Goal: Transaction & Acquisition: Obtain resource

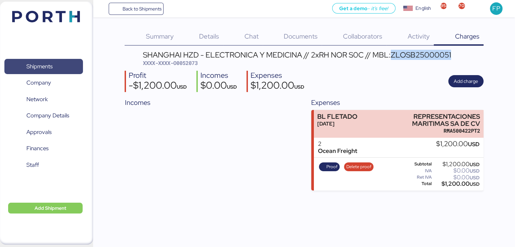
click at [60, 71] on span "Shipments" at bounding box center [43, 67] width 73 height 10
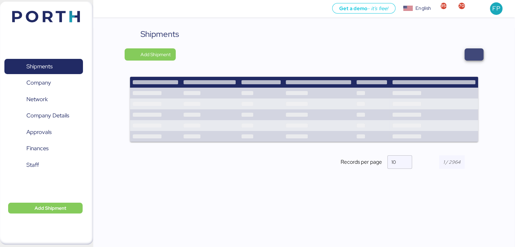
click at [467, 55] on span "button" at bounding box center [473, 54] width 19 height 12
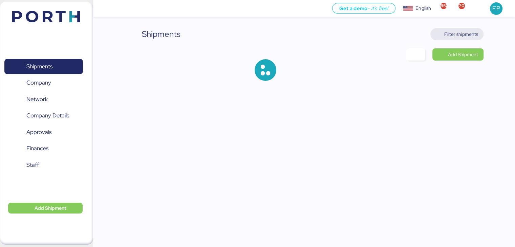
click at [454, 36] on span "Filter shipments" at bounding box center [461, 34] width 34 height 8
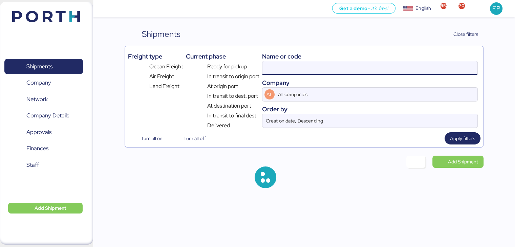
click at [286, 69] on input at bounding box center [369, 68] width 215 height 14
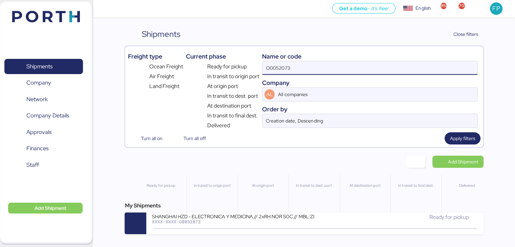
click at [285, 69] on input "O0052073" at bounding box center [369, 68] width 215 height 14
paste input "90"
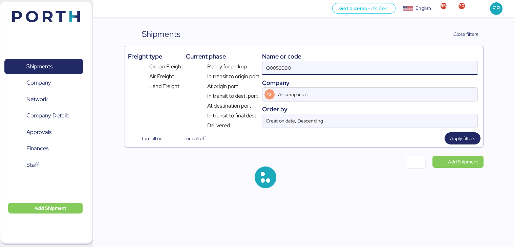
type input "O0052090"
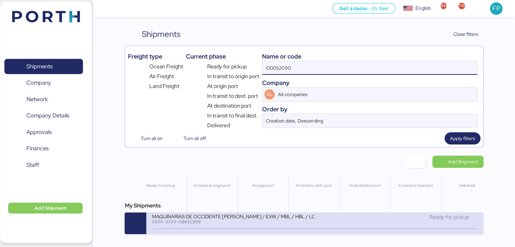
click at [222, 224] on div "XXXX-XXXX-O0052090" at bounding box center [233, 221] width 162 height 5
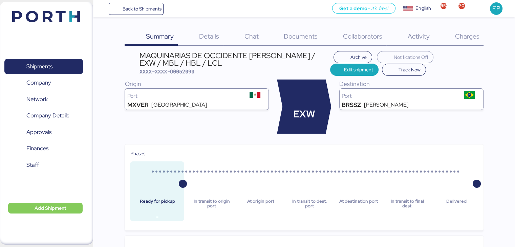
click at [470, 44] on div "Charges 0" at bounding box center [458, 37] width 50 height 18
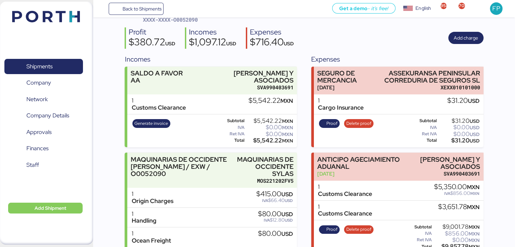
scroll to position [233, 0]
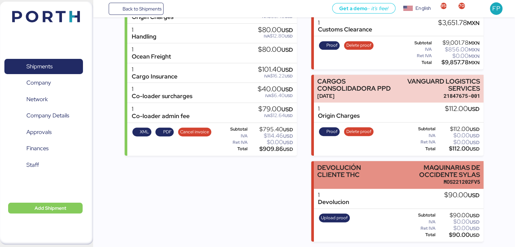
click at [362, 181] on div "DEVOLUCIÓN CLIENTE THC" at bounding box center [351, 174] width 68 height 21
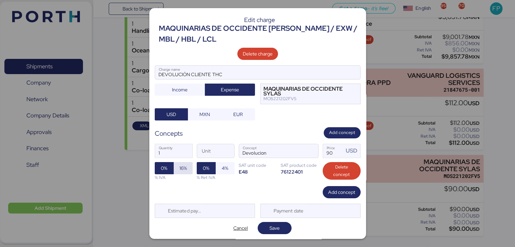
click at [186, 170] on span "16%" at bounding box center [183, 168] width 19 height 12
click at [273, 222] on span "Save" at bounding box center [275, 228] width 34 height 12
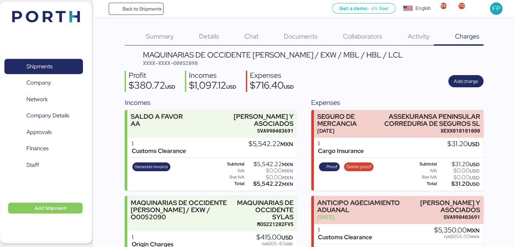
scroll to position [233, 0]
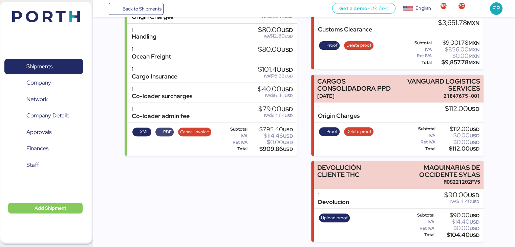
click at [161, 128] on span "PDF" at bounding box center [165, 131] width 14 height 7
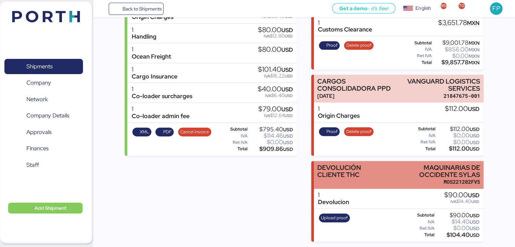
click at [375, 180] on div "DEVOLUCIÓN CLIENTE THC" at bounding box center [351, 174] width 68 height 21
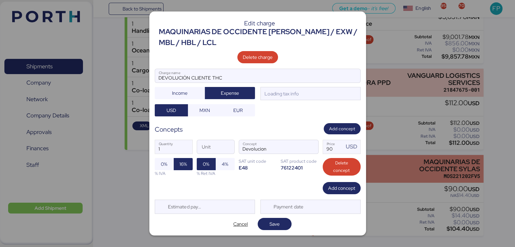
scroll to position [0, 0]
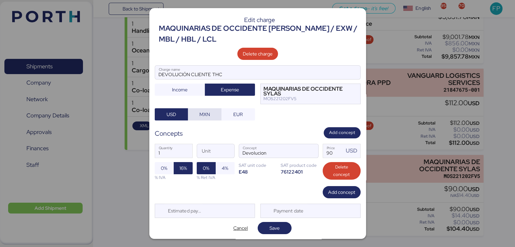
click at [205, 111] on span "MXN" at bounding box center [204, 114] width 10 height 8
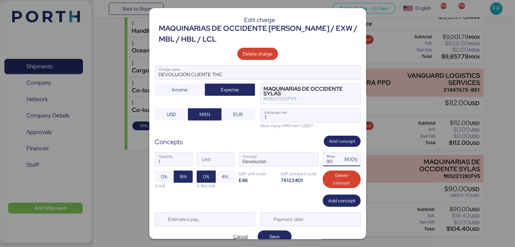
click at [344, 161] on div "MXN" at bounding box center [352, 159] width 16 height 8
click at [334, 160] on input "90" at bounding box center [333, 160] width 20 height 14
type input "9"
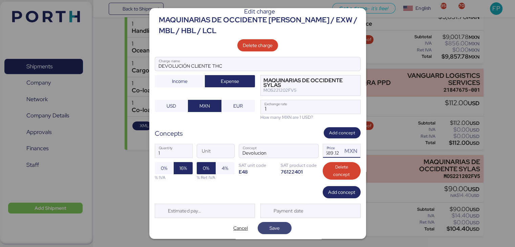
type input "1689.12"
click at [281, 227] on span "Save" at bounding box center [274, 227] width 23 height 9
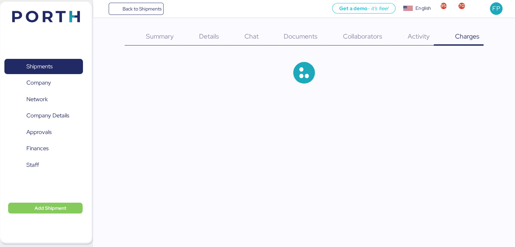
scroll to position [233, 0]
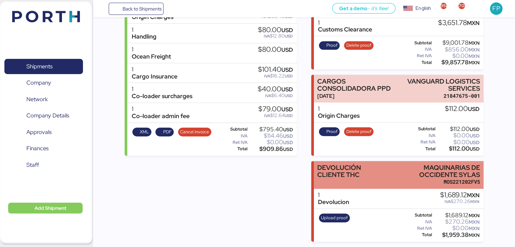
click at [413, 166] on div "MAQUINARIAS DE OCCIDENTE SYLAS" at bounding box center [434, 171] width 92 height 14
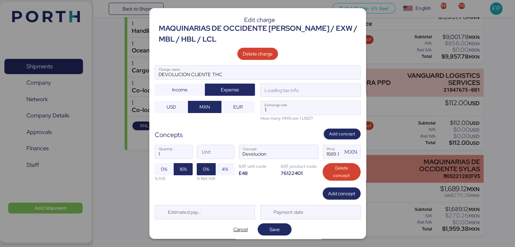
scroll to position [0, 0]
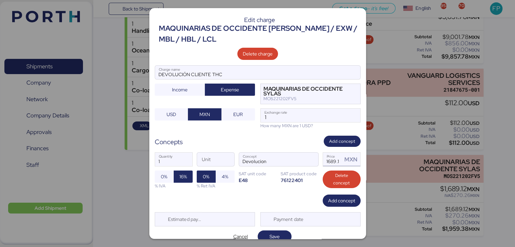
click at [331, 155] on input "1689.12" at bounding box center [333, 160] width 20 height 14
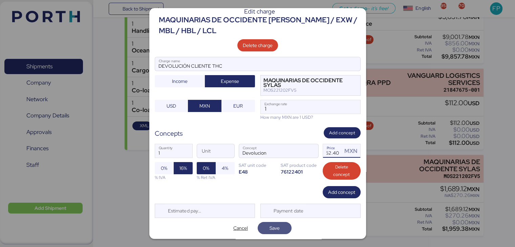
type input "1652.4"
click at [263, 231] on span "Save" at bounding box center [274, 227] width 23 height 9
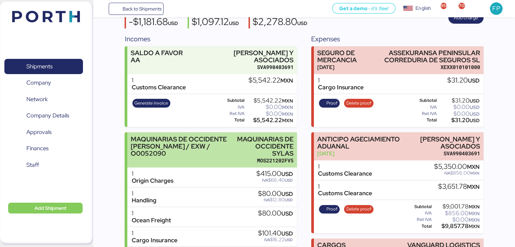
scroll to position [233, 0]
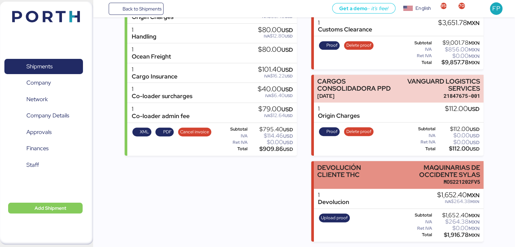
click at [366, 183] on div "DEVOLUCIÓN CLIENTE THC" at bounding box center [351, 174] width 68 height 21
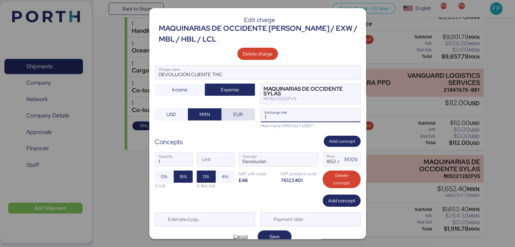
drag, startPoint x: 274, startPoint y: 116, endPoint x: 240, endPoint y: 113, distance: 34.3
click at [240, 113] on div "DEVOLUCIÓN CLIENTE THC Charge name Income Expense MAQUINARIAS DE OCCIDENTE SYLA…" at bounding box center [258, 97] width 206 height 64
paste input "8.3935"
type input "18.3935"
click at [267, 131] on div "Edit charge MAQUINARIAS DE OCCIDENTE [PERSON_NAME] / EXW / MBL / HBL / LCL Dele…" at bounding box center [257, 123] width 217 height 231
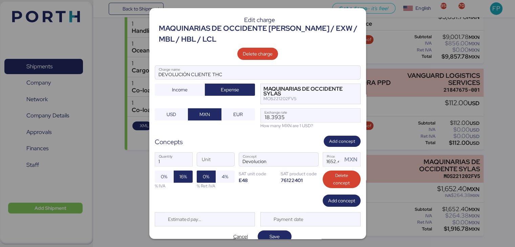
scroll to position [8, 0]
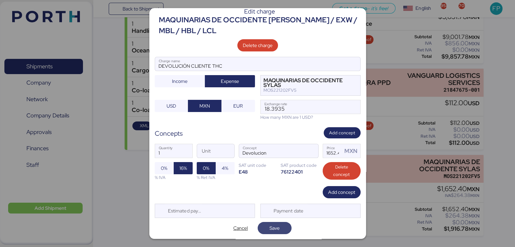
click at [263, 229] on span "Save" at bounding box center [274, 227] width 23 height 9
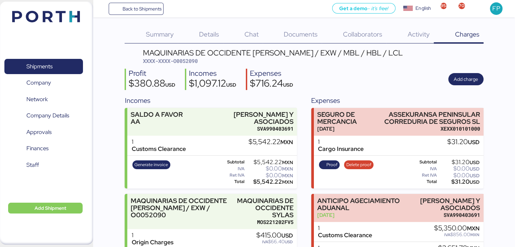
scroll to position [0, 0]
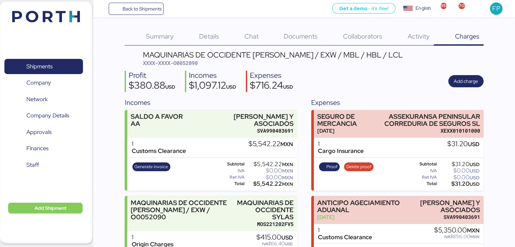
click at [187, 64] on span "XXXX-XXXX-O0052090" at bounding box center [170, 63] width 55 height 7
copy header "XXXX-XXXX-O0052090"
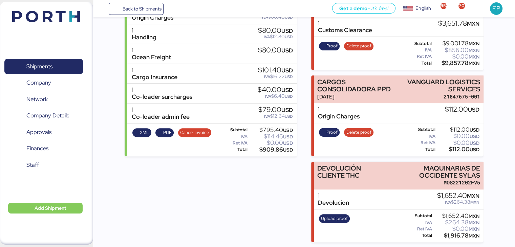
scroll to position [233, 0]
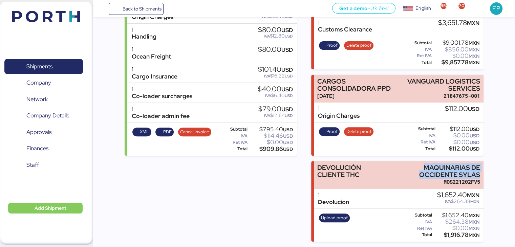
drag, startPoint x: 423, startPoint y: 163, endPoint x: 485, endPoint y: 173, distance: 63.0
click at [485, 173] on div "Summary 0 Details 0 Chat 0 Documents 0 Collaborators 0 Activity 0 Charges 0 MAQ…" at bounding box center [257, 7] width 515 height 469
copy div "MAQUINARIAS DE OCCIDENTE SYLAS"
click at [456, 237] on div "$1,916.78 MXN" at bounding box center [456, 234] width 46 height 5
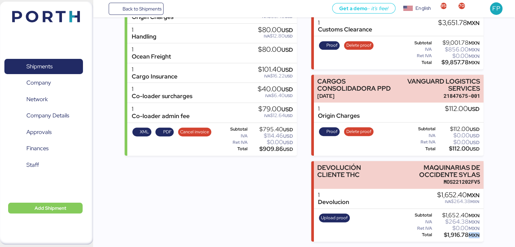
click at [456, 237] on div "$1,916.78 MXN" at bounding box center [456, 234] width 46 height 5
copy body "$1,916.78 MXN"
click at [498, 171] on div "Summary 0 Details 0 Chat 0 Documents 0 Collaborators 0 Activity 0 Charges 0 MAQ…" at bounding box center [257, 7] width 515 height 469
click at [452, 236] on div "$1,916.78 MXN" at bounding box center [456, 234] width 46 height 5
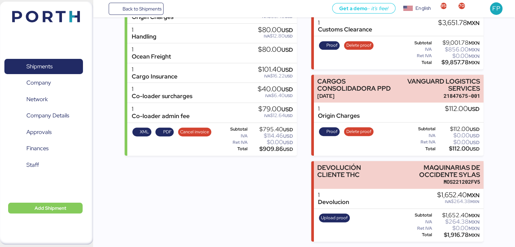
copy div "1,916.78"
click at [63, 67] on span "Shipments" at bounding box center [43, 67] width 73 height 10
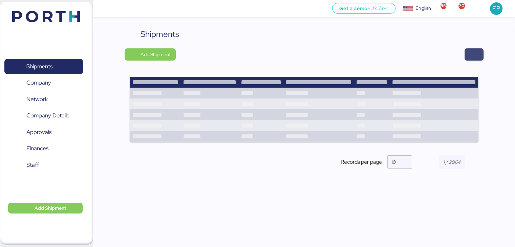
click at [469, 59] on span "button" at bounding box center [473, 54] width 19 height 12
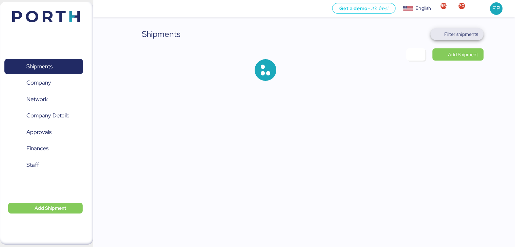
click at [470, 33] on span "Filter shipments" at bounding box center [461, 34] width 34 height 8
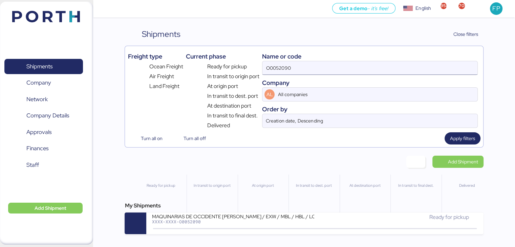
click at [282, 66] on input "O0052090" at bounding box center [369, 68] width 215 height 14
paste input "A0052241"
type input "A0052241"
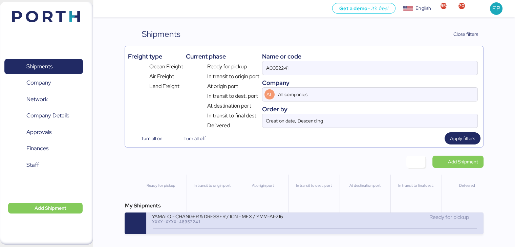
click at [227, 222] on div "XXXX-XXXX-A0052241" at bounding box center [233, 221] width 162 height 5
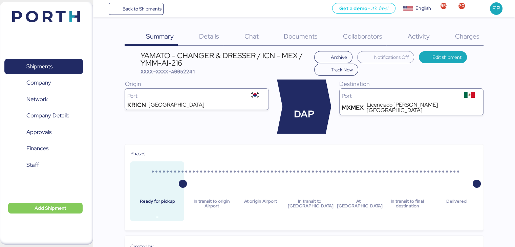
click at [462, 35] on span "Charges" at bounding box center [466, 36] width 24 height 9
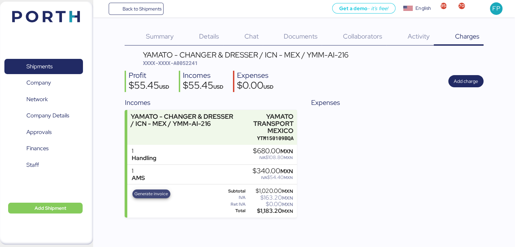
click at [146, 194] on span "Generate invoice" at bounding box center [151, 193] width 34 height 7
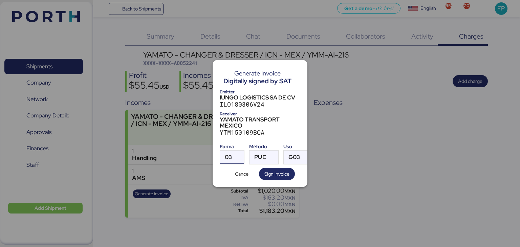
click at [232, 153] on div at bounding box center [238, 158] width 12 height 14
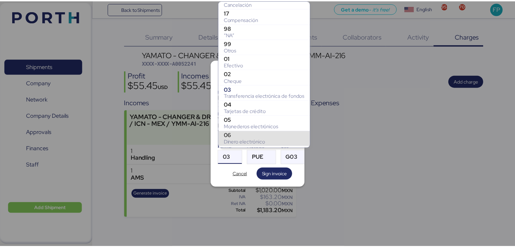
scroll to position [98, 0]
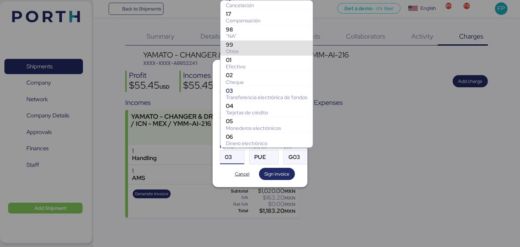
click at [240, 46] on div "99" at bounding box center [267, 44] width 82 height 7
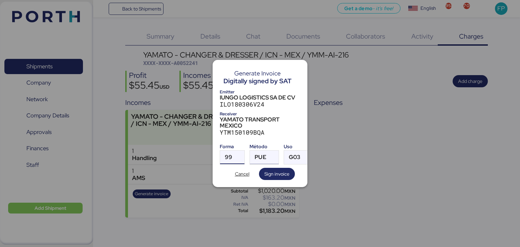
click at [257, 151] on div "PUE" at bounding box center [260, 158] width 12 height 14
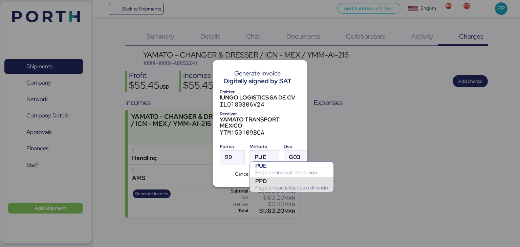
click at [268, 179] on div "PPD" at bounding box center [291, 181] width 73 height 7
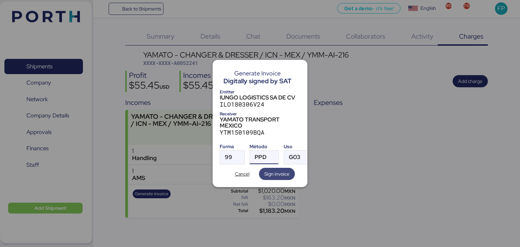
click at [275, 171] on span "Sign invoice" at bounding box center [276, 174] width 25 height 8
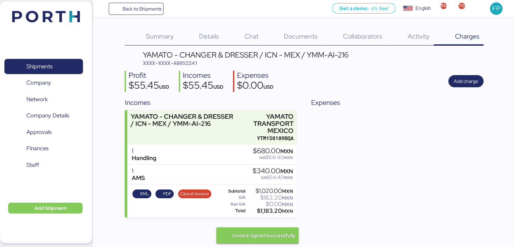
click at [184, 65] on span "XXXX-XXXX-A0052241" at bounding box center [170, 63] width 55 height 7
copy span "A0052241"
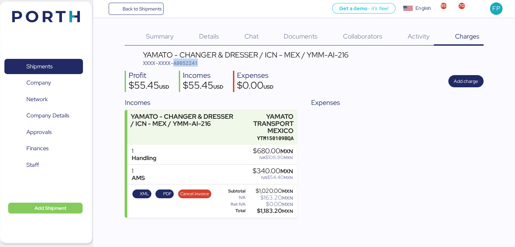
copy span "A0052241"
